Goal: Information Seeking & Learning: Learn about a topic

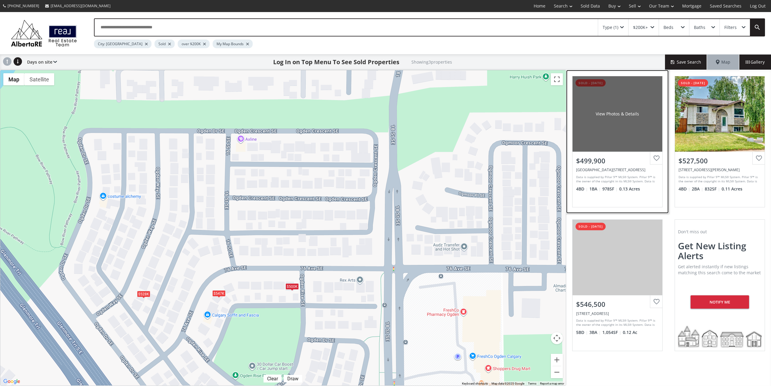
click at [623, 133] on div "View Photos & Details" at bounding box center [617, 113] width 90 height 75
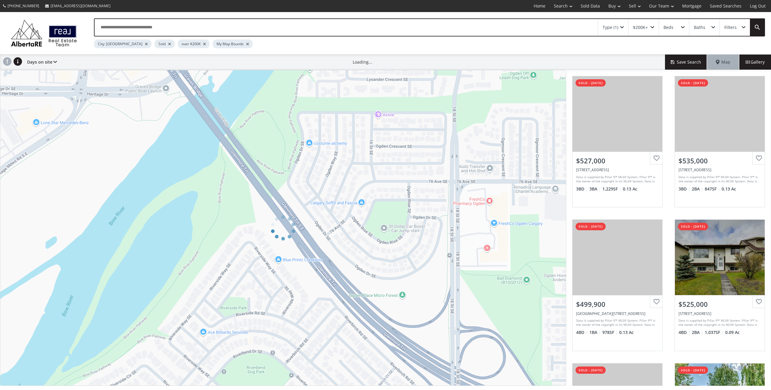
click at [435, 141] on div at bounding box center [283, 228] width 566 height 316
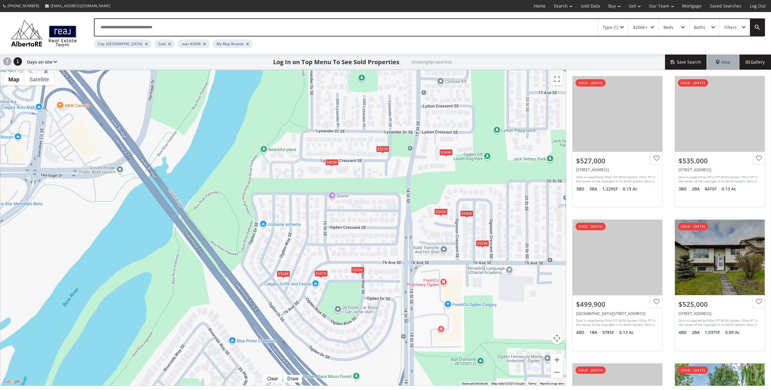
drag, startPoint x: 431, startPoint y: 135, endPoint x: 385, endPoint y: 216, distance: 93.7
click at [385, 216] on div "$527K $535K $500K $525K $369K $528K $540K $547K $405K" at bounding box center [282, 227] width 565 height 315
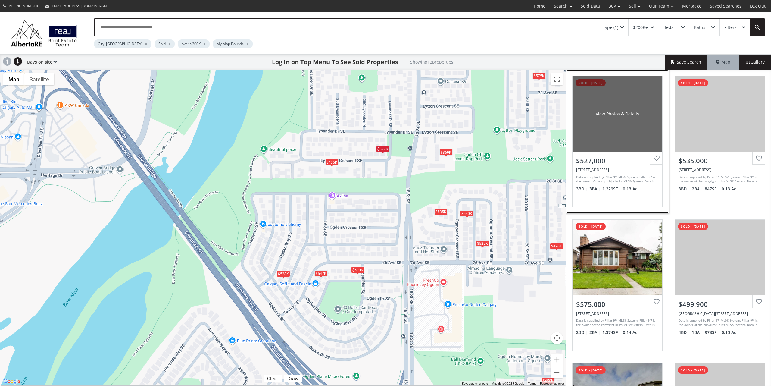
click at [626, 127] on div "View Photos & Details" at bounding box center [617, 113] width 90 height 75
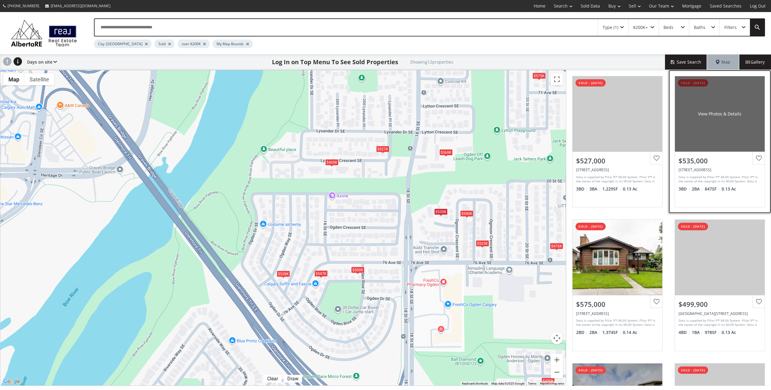
click at [695, 109] on div "View Photos & Details" at bounding box center [720, 113] width 90 height 75
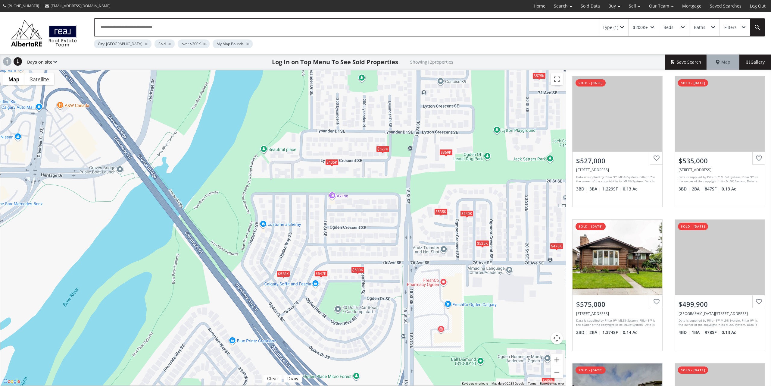
click at [616, 29] on div "Type (1)" at bounding box center [610, 27] width 16 height 4
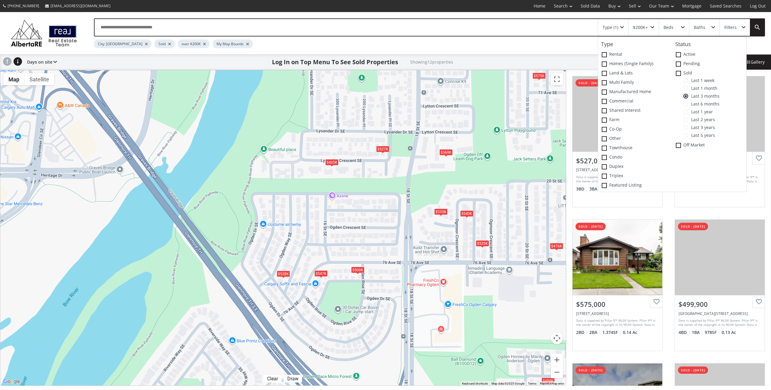
click at [686, 104] on span at bounding box center [685, 103] width 5 height 5
click at [475, 28] on input "text" at bounding box center [346, 27] width 503 height 17
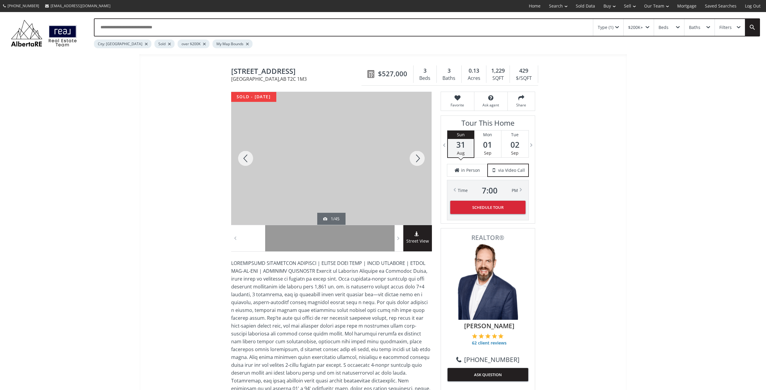
click at [416, 163] on div at bounding box center [417, 158] width 29 height 133
click at [417, 161] on div at bounding box center [417, 158] width 29 height 133
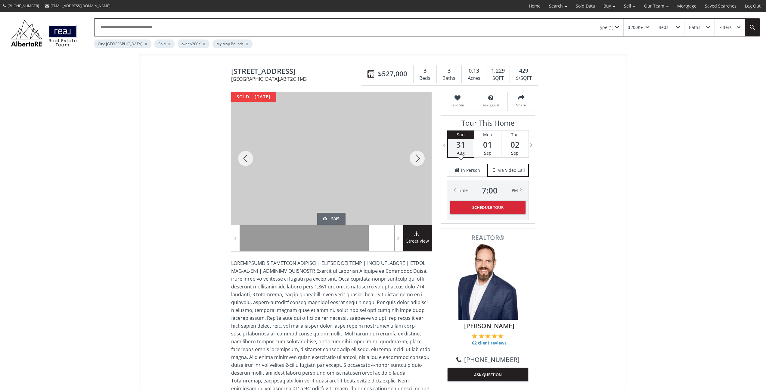
click at [417, 161] on div at bounding box center [417, 158] width 29 height 133
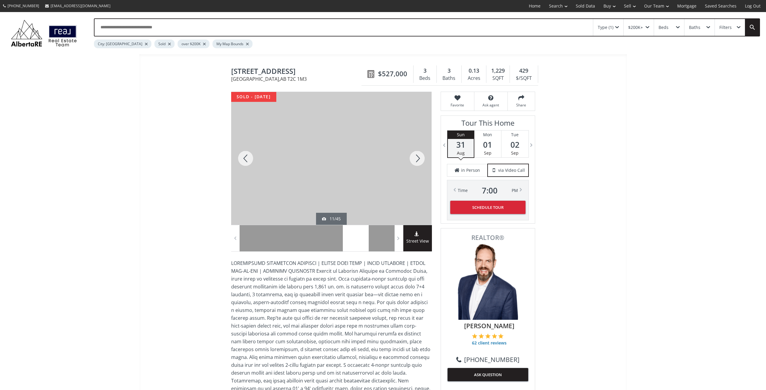
click at [417, 161] on div at bounding box center [417, 158] width 29 height 133
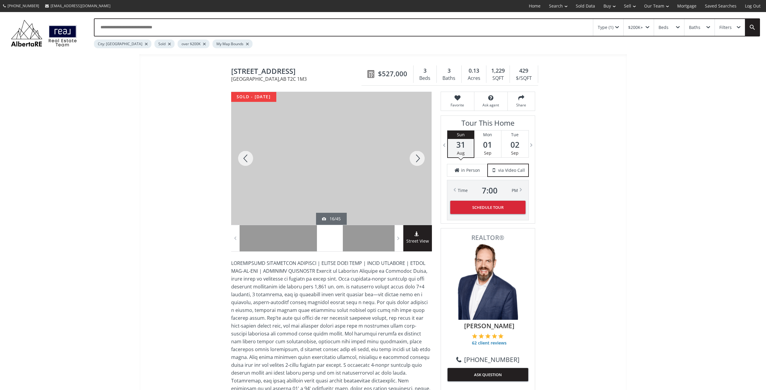
click at [417, 161] on div at bounding box center [417, 158] width 29 height 133
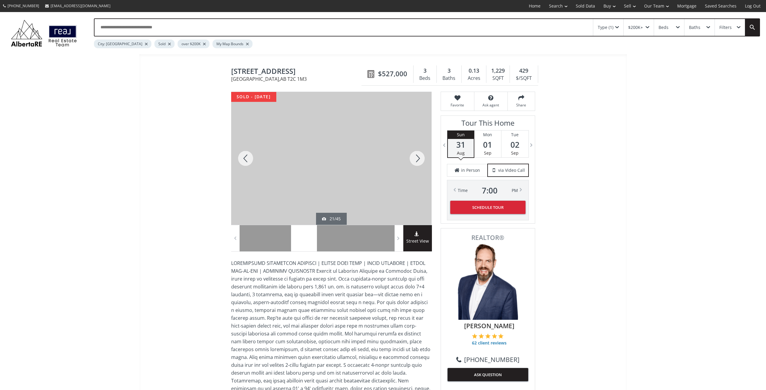
click at [417, 161] on div at bounding box center [417, 158] width 29 height 133
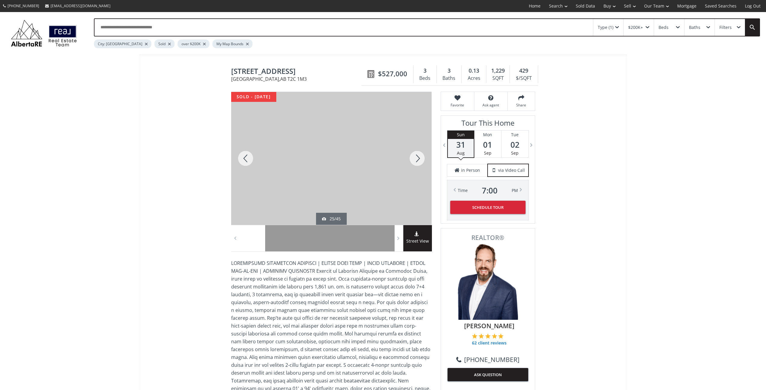
click at [417, 161] on div at bounding box center [417, 158] width 29 height 133
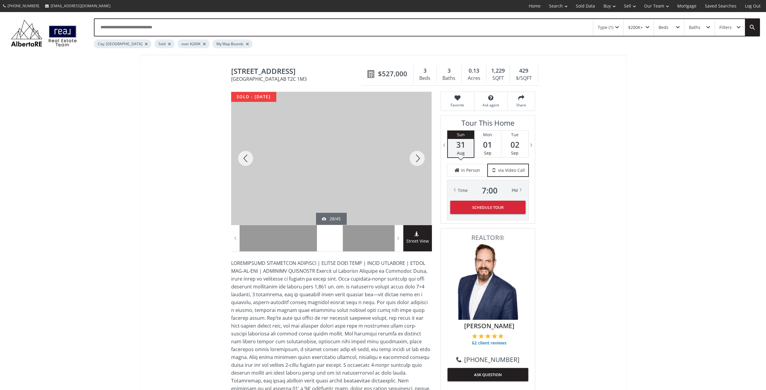
click at [417, 161] on div at bounding box center [417, 158] width 29 height 133
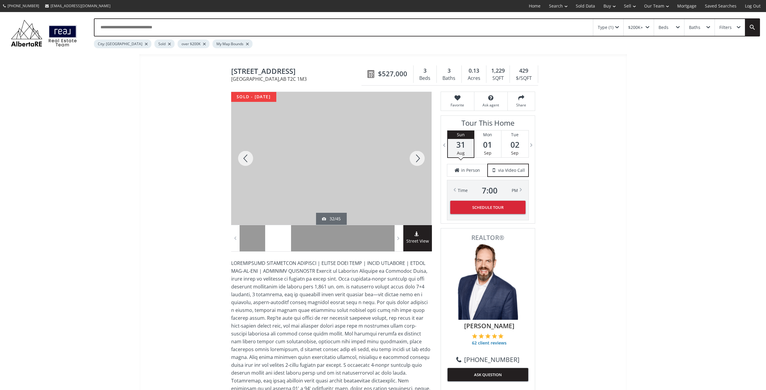
click at [417, 161] on div at bounding box center [417, 158] width 29 height 133
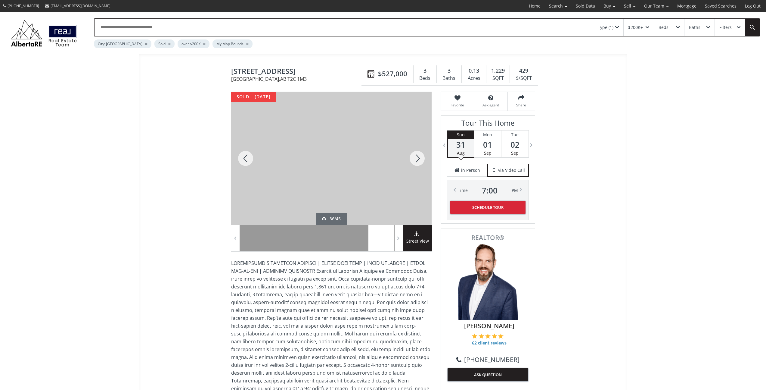
click at [417, 161] on div at bounding box center [417, 158] width 29 height 133
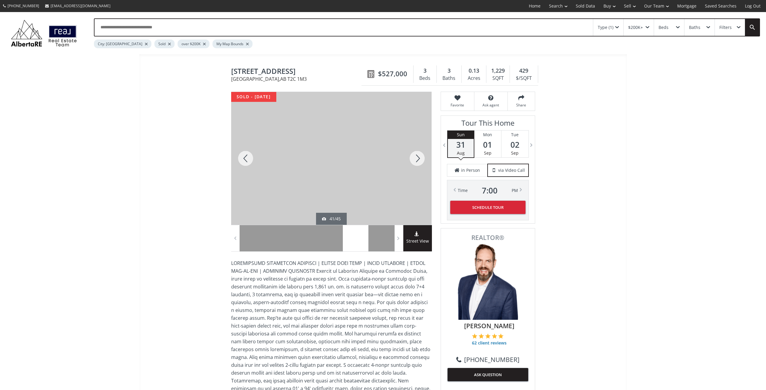
click at [417, 161] on div at bounding box center [417, 158] width 29 height 133
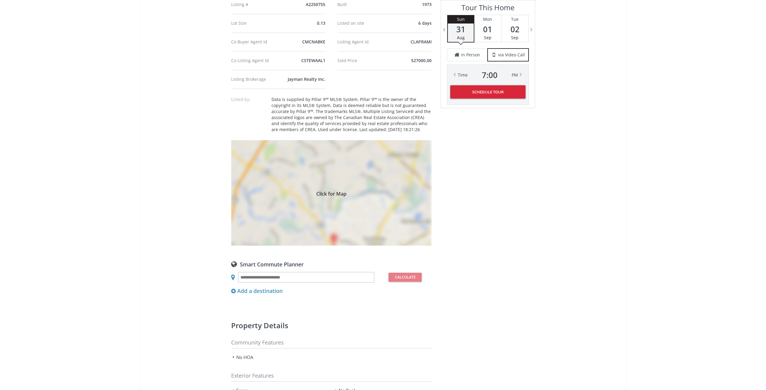
scroll to position [401, 0]
